Goal: Task Accomplishment & Management: Use online tool/utility

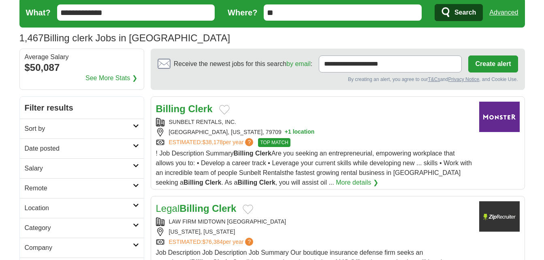
scroll to position [40, 0]
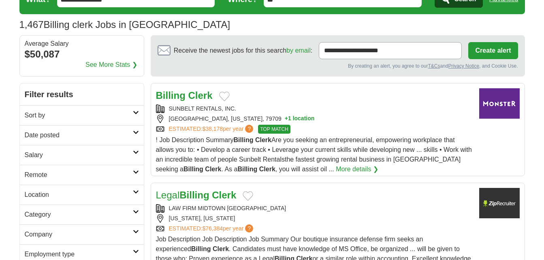
click at [135, 129] on link "Date posted" at bounding box center [82, 135] width 124 height 20
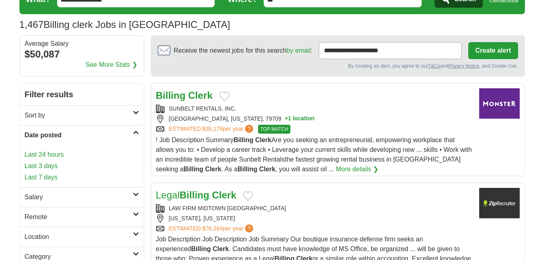
click at [99, 155] on link "Last 24 hours" at bounding box center [82, 155] width 114 height 10
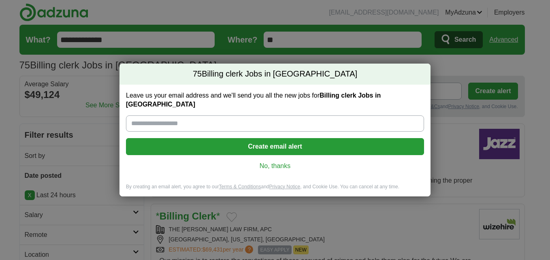
click at [276, 161] on link "No, thanks" at bounding box center [274, 165] width 285 height 9
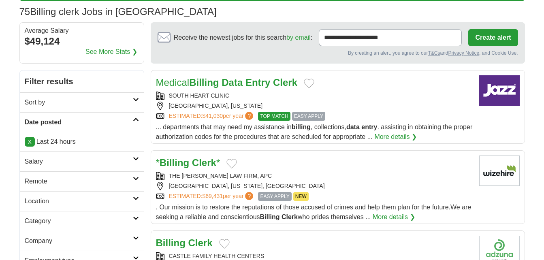
scroll to position [81, 0]
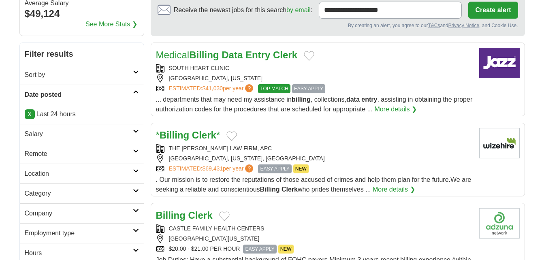
click at [134, 170] on icon at bounding box center [136, 171] width 6 height 4
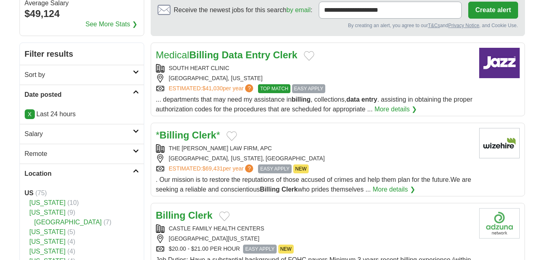
click at [134, 150] on icon at bounding box center [136, 151] width 6 height 4
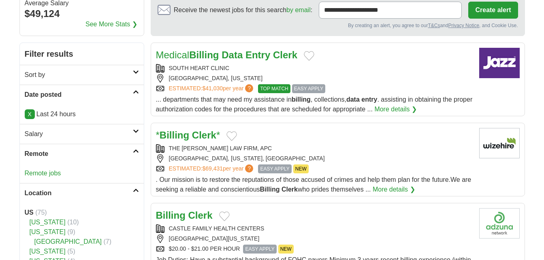
click at [43, 174] on link "Remote jobs" at bounding box center [43, 173] width 36 height 7
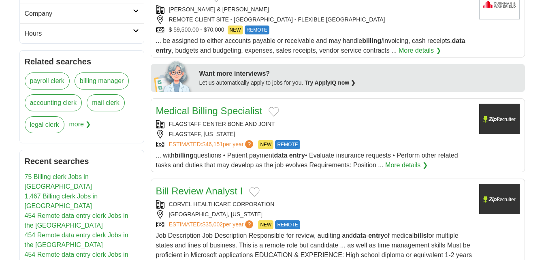
scroll to position [324, 0]
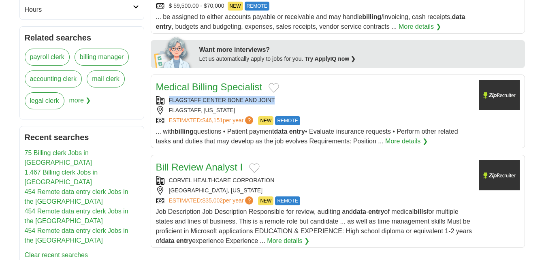
drag, startPoint x: 277, startPoint y: 98, endPoint x: 169, endPoint y: 98, distance: 108.5
click at [169, 98] on div "FLAGSTAFF CENTER BONE AND JOINT" at bounding box center [314, 100] width 316 height 8
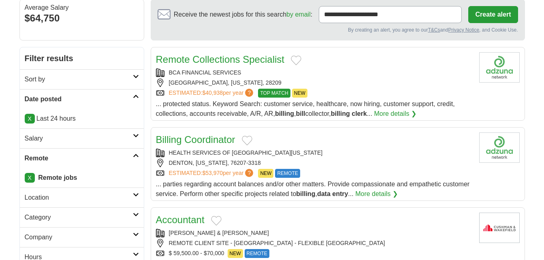
scroll to position [0, 0]
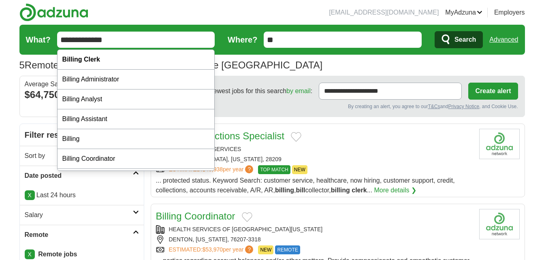
drag, startPoint x: 82, startPoint y: 39, endPoint x: 37, endPoint y: 39, distance: 45.3
click at [37, 39] on form "**********" at bounding box center [271, 40] width 505 height 30
type input "**********"
click at [434, 31] on button "Search" at bounding box center [458, 39] width 48 height 17
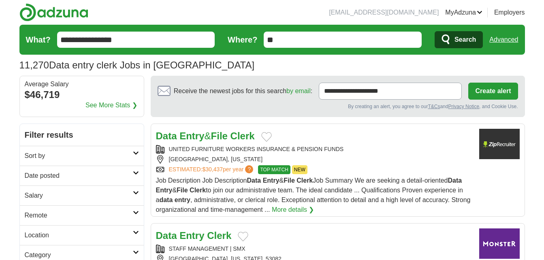
click at [133, 172] on icon at bounding box center [136, 173] width 6 height 4
click at [57, 194] on link "Last 24 hours" at bounding box center [82, 195] width 114 height 10
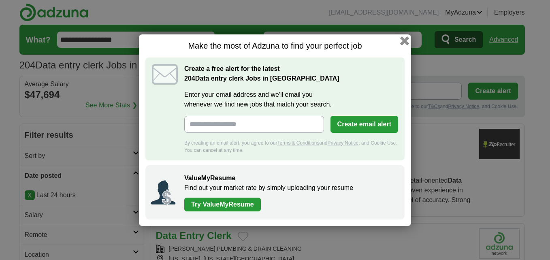
click at [406, 40] on button "button" at bounding box center [404, 40] width 9 height 9
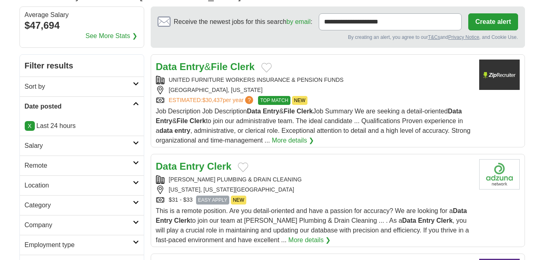
scroll to position [81, 0]
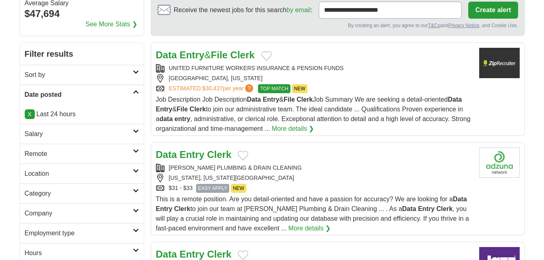
click at [134, 148] on link "Remote" at bounding box center [82, 154] width 124 height 20
click at [59, 172] on link "Remote jobs" at bounding box center [43, 173] width 36 height 7
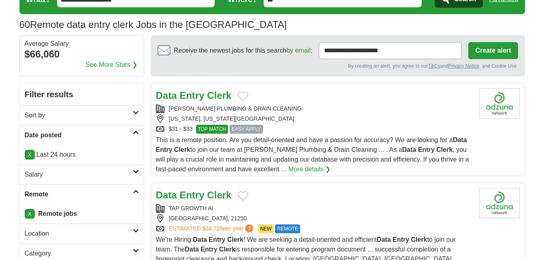
scroll to position [81, 0]
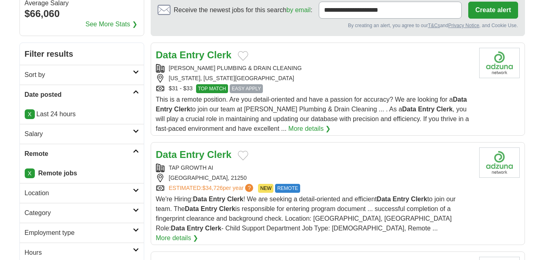
click at [199, 52] on strong "Entry" at bounding box center [191, 54] width 25 height 11
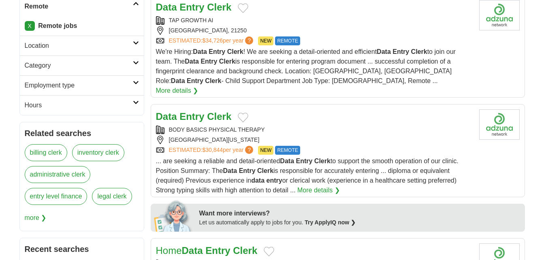
scroll to position [243, 0]
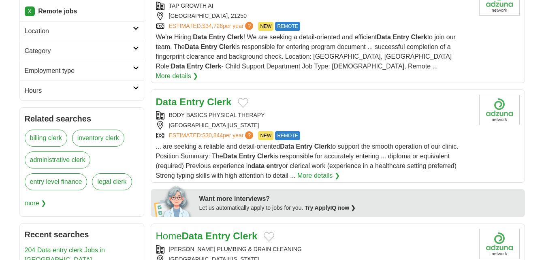
click at [212, 96] on strong "Clerk" at bounding box center [219, 101] width 24 height 11
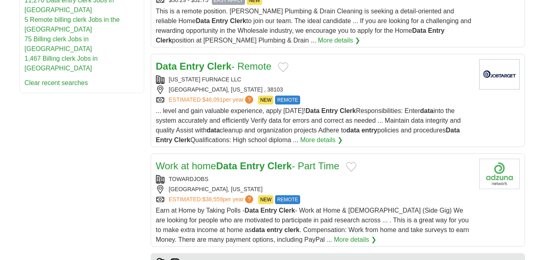
scroll to position [526, 0]
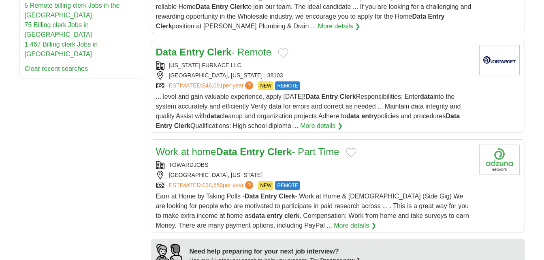
click at [219, 47] on strong "Clerk" at bounding box center [219, 52] width 24 height 11
